Goal: Task Accomplishment & Management: Complete application form

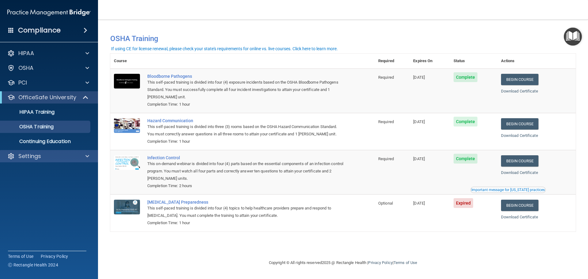
drag, startPoint x: 0, startPoint y: 0, endPoint x: 28, endPoint y: 152, distance: 154.5
click at [28, 152] on div "Settings" at bounding box center [49, 156] width 98 height 12
click at [39, 157] on p "Settings" at bounding box center [29, 155] width 23 height 7
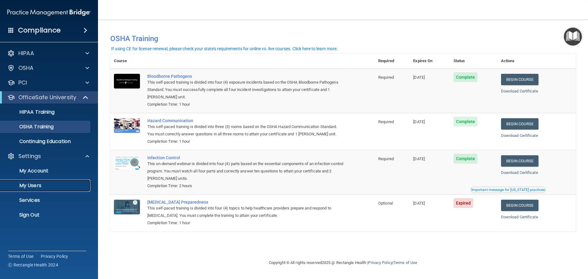
click at [33, 184] on p "My Users" at bounding box center [46, 185] width 84 height 6
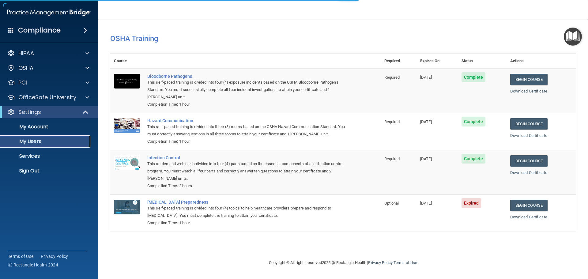
select select "20"
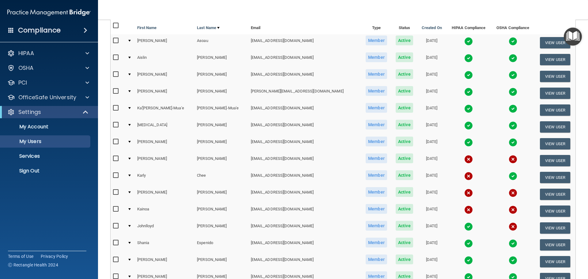
scroll to position [92, 0]
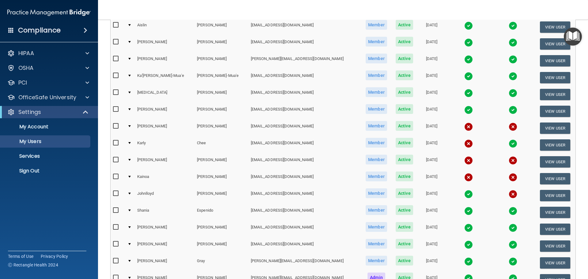
click at [132, 192] on td at bounding box center [129, 195] width 9 height 17
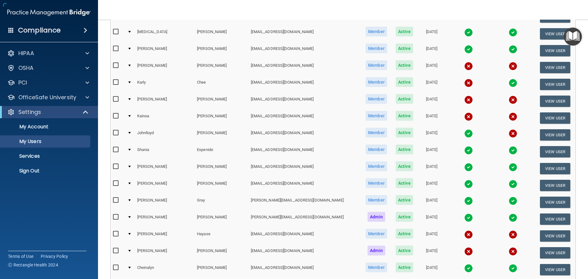
scroll to position [153, 0]
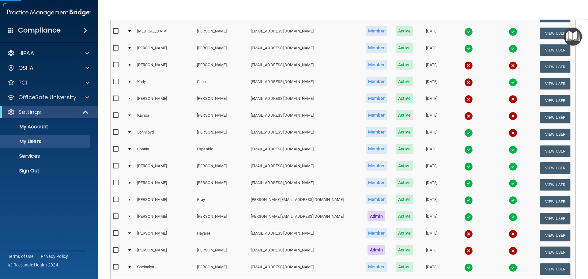
click at [129, 133] on td at bounding box center [129, 134] width 9 height 17
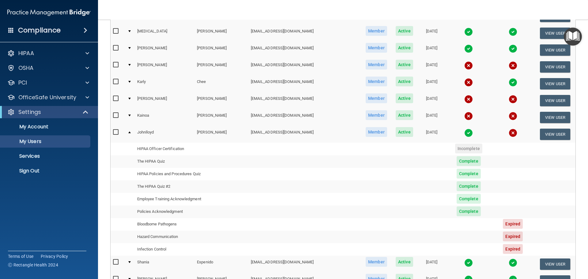
click at [127, 133] on td at bounding box center [129, 134] width 9 height 17
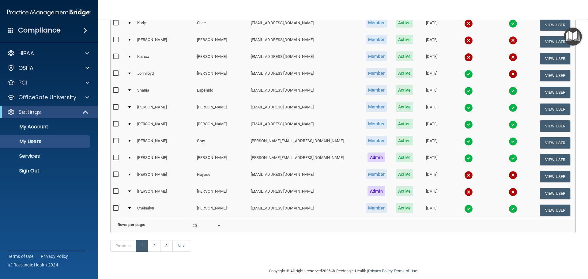
scroll to position [214, 0]
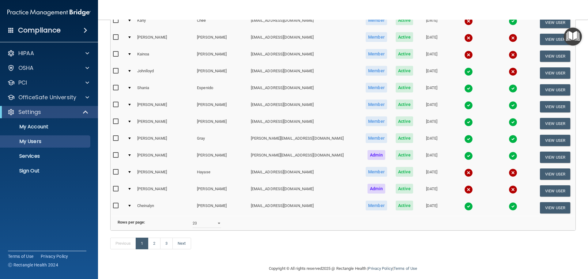
click at [131, 187] on td at bounding box center [129, 190] width 9 height 17
click at [130, 187] on td at bounding box center [129, 190] width 9 height 17
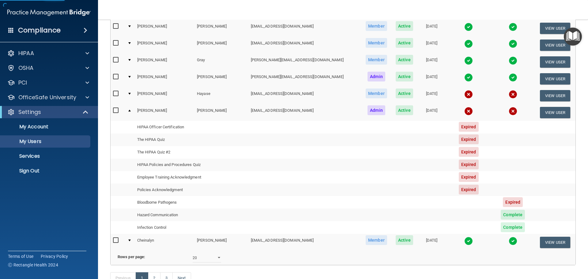
scroll to position [306, 0]
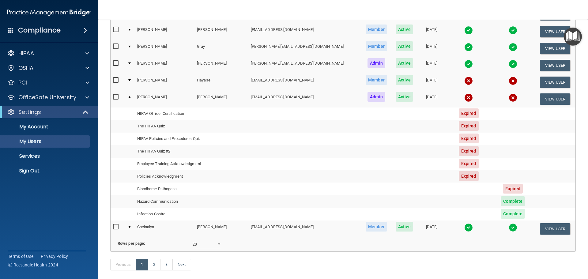
click at [129, 98] on td at bounding box center [129, 99] width 9 height 17
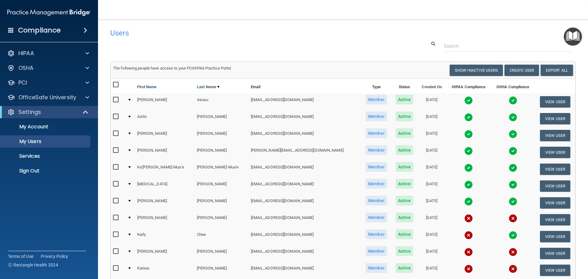
scroll to position [0, 0]
click at [520, 71] on button "Create User" at bounding box center [521, 70] width 35 height 11
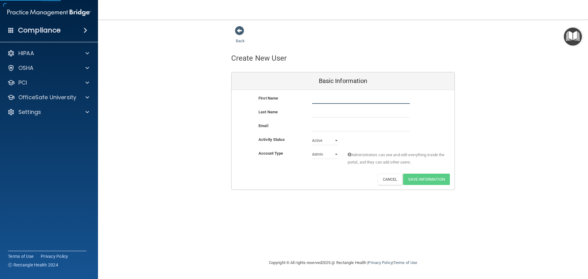
drag, startPoint x: 313, startPoint y: 104, endPoint x: 321, endPoint y: 98, distance: 10.3
click at [313, 103] on input "text" at bounding box center [361, 99] width 98 height 9
type input "[GEOGRAPHIC_DATA]"
type input "[PERSON_NAME]"
click at [360, 128] on input "email" at bounding box center [361, 126] width 98 height 9
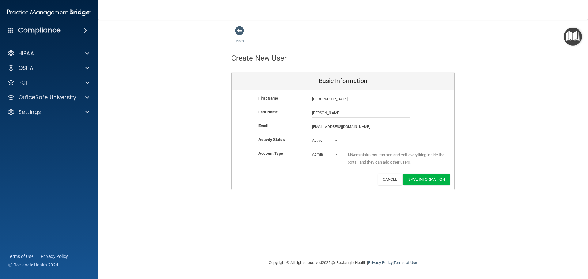
type input "[EMAIL_ADDRESS][DOMAIN_NAME]"
click at [330, 150] on div "First Name Brooklyn [PERSON_NAME] [GEOGRAPHIC_DATA] Last Name [PERSON_NAME] Ema…" at bounding box center [342, 140] width 223 height 101
select select "practice_member"
click at [312, 151] on select "Admin Member" at bounding box center [325, 155] width 26 height 9
click at [442, 178] on button "Save Information" at bounding box center [426, 179] width 47 height 11
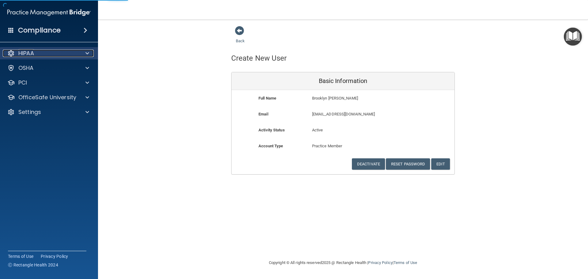
click at [71, 55] on div "HIPAA" at bounding box center [41, 53] width 76 height 7
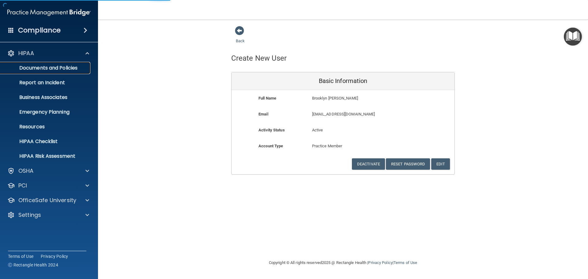
click at [61, 68] on p "Documents and Policies" at bounding box center [46, 68] width 84 height 6
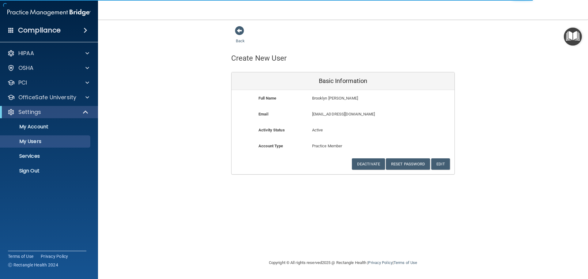
select select "20"
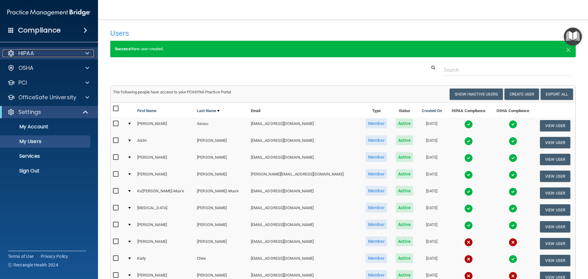
click at [44, 50] on div "HIPAA" at bounding box center [41, 53] width 76 height 7
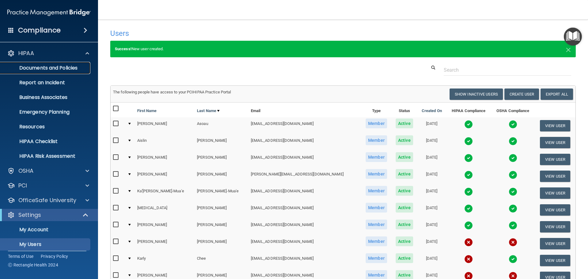
click at [48, 66] on p "Documents and Policies" at bounding box center [46, 68] width 84 height 6
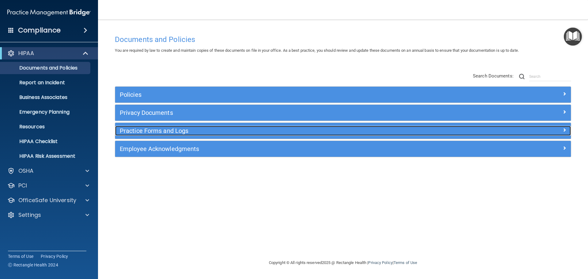
click at [138, 129] on h5 "Practice Forms and Logs" at bounding box center [286, 130] width 333 height 7
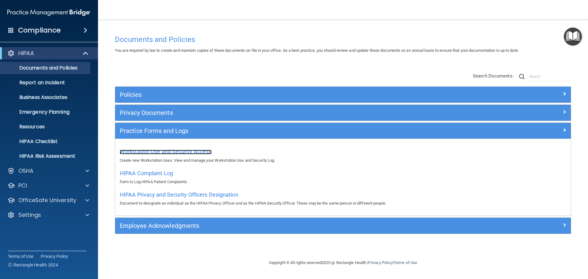
click at [156, 149] on span "Workstation Use and Security Access" at bounding box center [166, 151] width 92 height 6
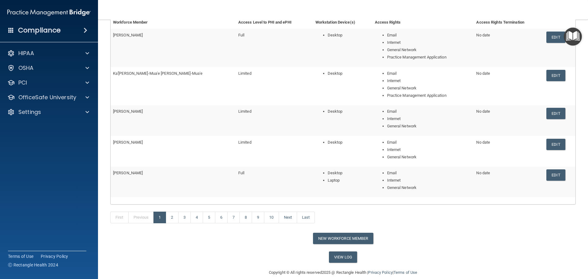
scroll to position [92, 0]
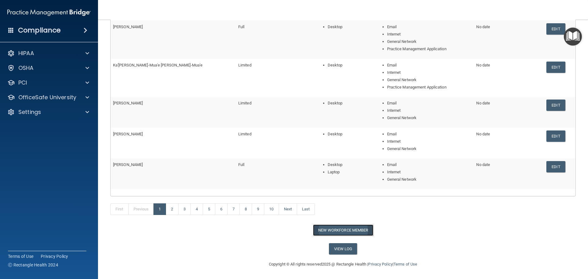
click at [321, 231] on button "New Workforce Member" at bounding box center [343, 229] width 60 height 11
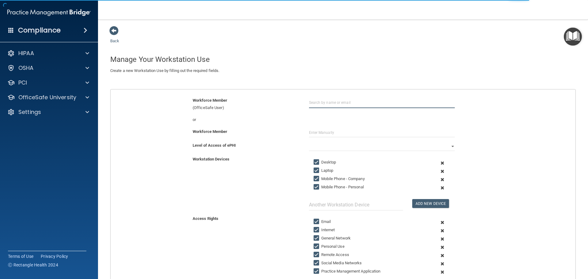
click at [323, 103] on input "text" at bounding box center [382, 102] width 146 height 11
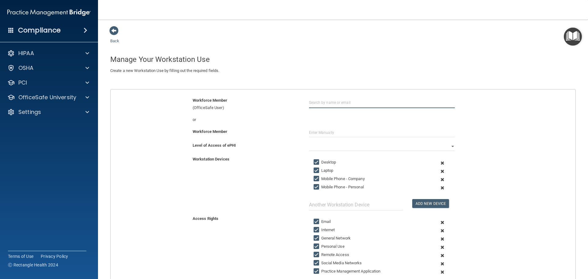
click at [337, 100] on input "text" at bounding box center [382, 102] width 146 height 11
click at [329, 102] on input "broo" at bounding box center [382, 102] width 146 height 11
click at [339, 138] on div "Brooklyn [PERSON_NAME]" at bounding box center [339, 140] width 46 height 5
type input "Brooklyn [PERSON_NAME]"
click at [333, 141] on div "Workforce Member" at bounding box center [343, 135] width 474 height 14
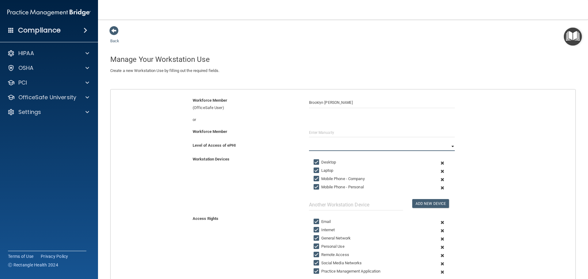
click at [334, 145] on select "Full Limited None" at bounding box center [382, 146] width 146 height 9
select select "1"
click at [309, 142] on select "Full Limited None" at bounding box center [382, 146] width 146 height 9
click at [315, 175] on div "Add New Device" at bounding box center [381, 185] width 155 height 50
click at [315, 169] on input "Laptop" at bounding box center [317, 170] width 7 height 5
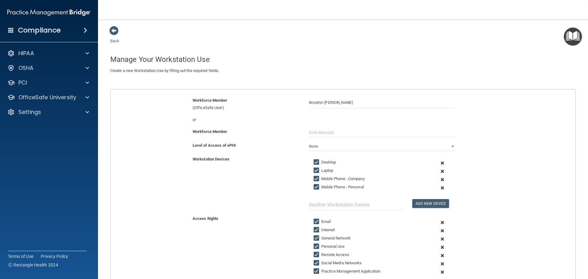
checkbox input "false"
click at [314, 180] on input "Mobile Phone - Company" at bounding box center [317, 178] width 7 height 5
checkbox input "false"
click at [314, 185] on input "Mobile Phone - Personal" at bounding box center [317, 187] width 7 height 5
checkbox input "false"
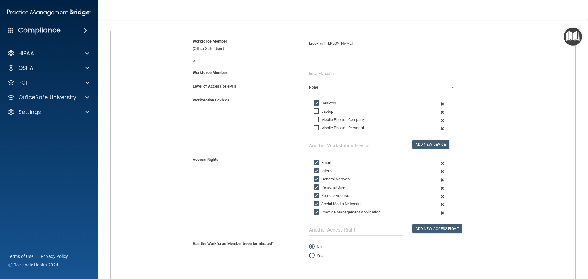
scroll to position [92, 0]
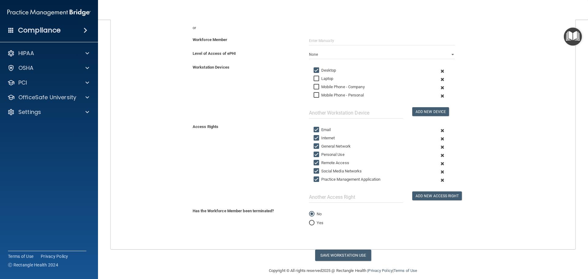
click at [314, 154] on input "Personal Use" at bounding box center [317, 154] width 7 height 5
checkbox input "false"
click at [314, 164] on input "Remote Access" at bounding box center [317, 162] width 7 height 5
checkbox input "false"
click at [314, 171] on input "Social Media Networks" at bounding box center [317, 171] width 7 height 5
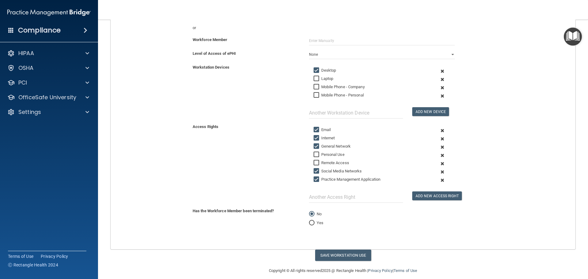
checkbox input "false"
click at [314, 177] on input "Practice Management Application" at bounding box center [317, 179] width 7 height 5
checkbox input "false"
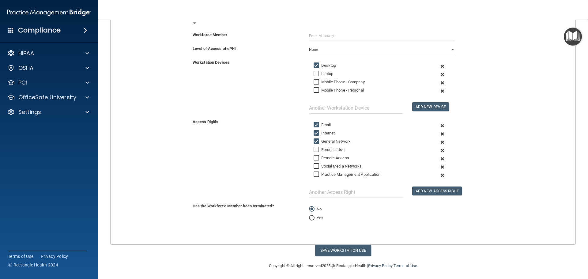
scroll to position [98, 0]
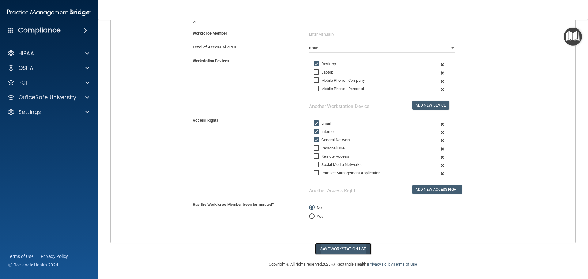
click at [341, 248] on button "Save Workstation Use" at bounding box center [343, 248] width 56 height 11
select select "? string:Limited ?"
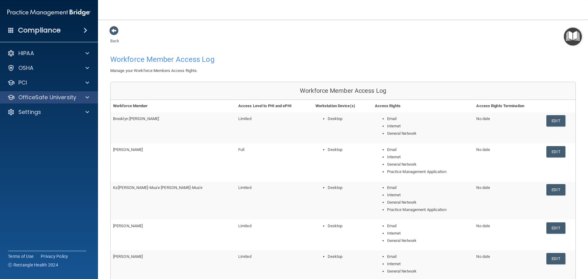
click at [52, 102] on div "OfficeSafe University" at bounding box center [49, 97] width 98 height 12
click at [88, 98] on span at bounding box center [87, 97] width 4 height 7
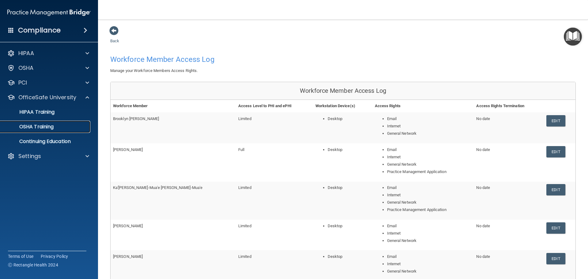
click at [40, 126] on p "OSHA Training" at bounding box center [29, 127] width 50 height 6
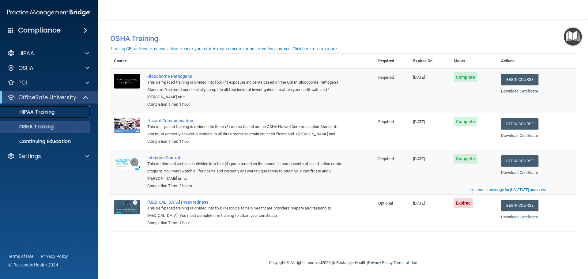
click at [44, 112] on p "HIPAA Training" at bounding box center [29, 112] width 51 height 6
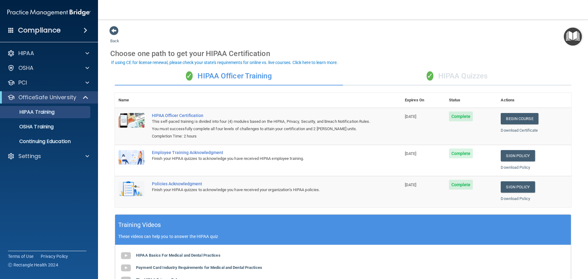
click at [464, 87] on div "✓ HIPAA Officer Training ✓ HIPAA Quizzes Name Expires On Status Actions HIPAA O…" at bounding box center [342, 221] width 465 height 318
click at [460, 82] on div "✓ HIPAA Quizzes" at bounding box center [457, 76] width 228 height 18
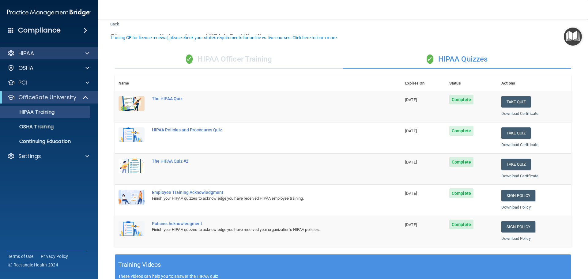
scroll to position [31, 0]
